Goal: Navigation & Orientation: Find specific page/section

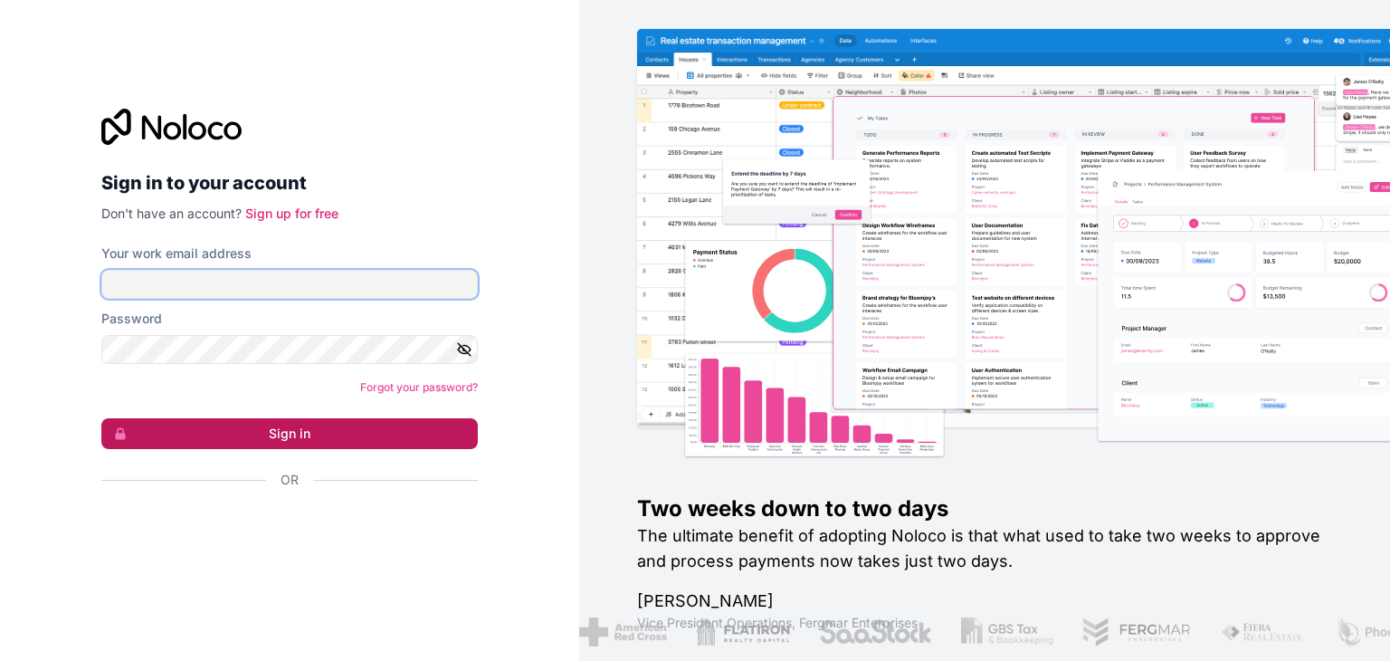
type input "[EMAIL_ADDRESS][DOMAIN_NAME]"
click at [347, 435] on button "Sign in" at bounding box center [289, 433] width 376 height 31
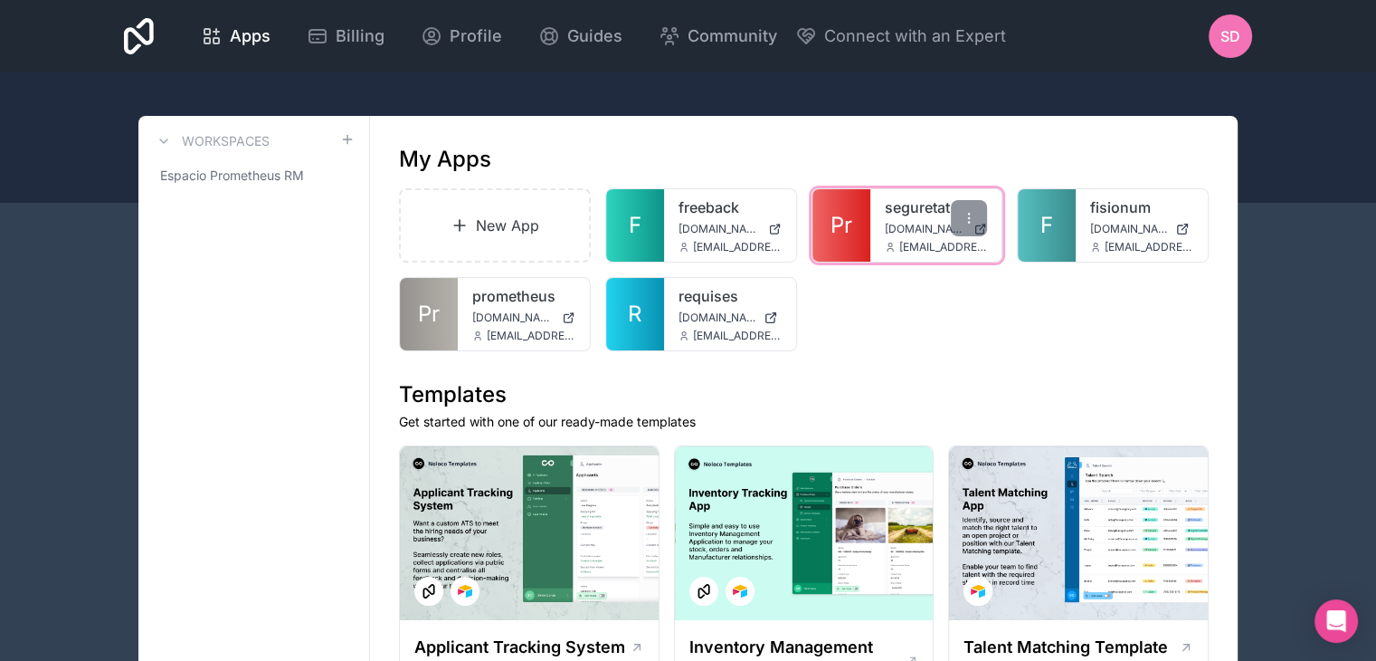
click at [902, 218] on div "seguretat [DOMAIN_NAME] [EMAIL_ADDRESS][DOMAIN_NAME]" at bounding box center [937, 225] width 132 height 72
click at [974, 219] on icon at bounding box center [969, 218] width 14 height 14
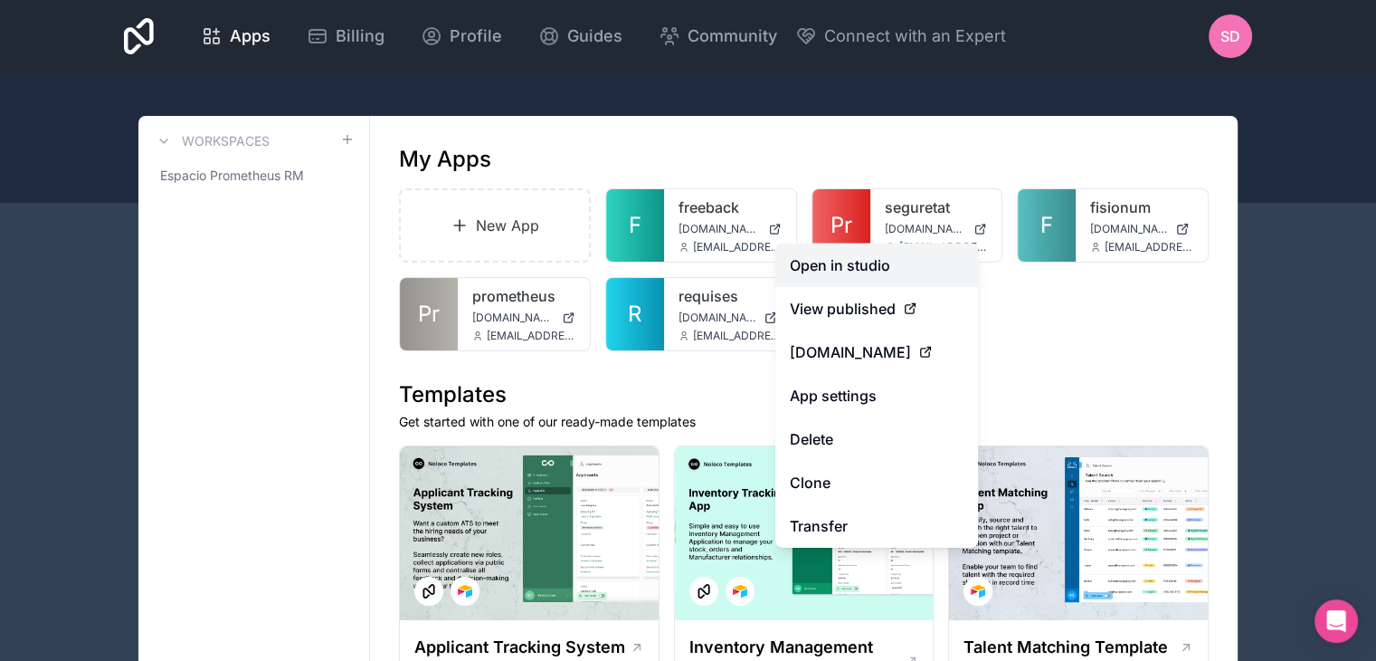
click at [898, 258] on link "Open in studio" at bounding box center [877, 264] width 203 height 43
